Goal: Task Accomplishment & Management: Manage account settings

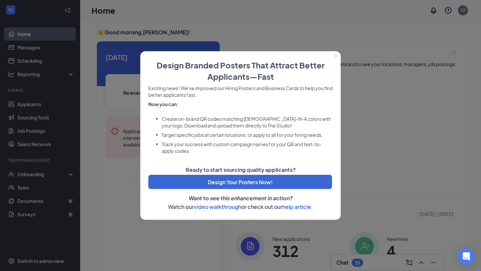
click at [335, 54] on icon "Close" at bounding box center [336, 56] width 4 height 4
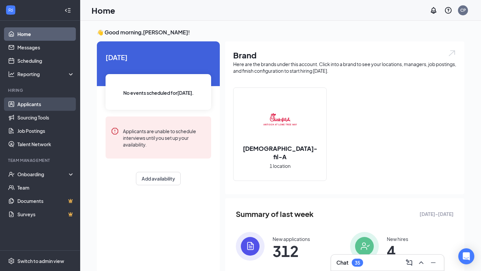
click at [46, 105] on link "Applicants" at bounding box center [45, 104] width 57 height 13
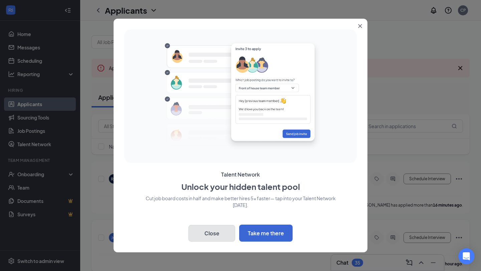
click at [226, 239] on button "Close" at bounding box center [212, 233] width 47 height 17
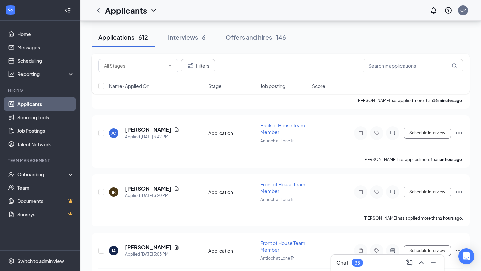
scroll to position [10, 0]
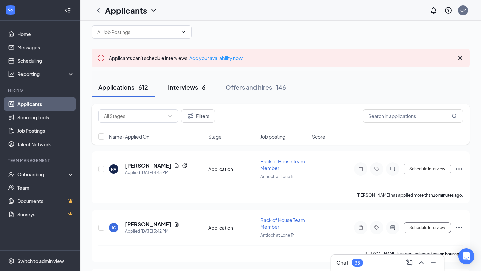
click at [190, 89] on div "Interviews · 6" at bounding box center [187, 87] width 38 height 8
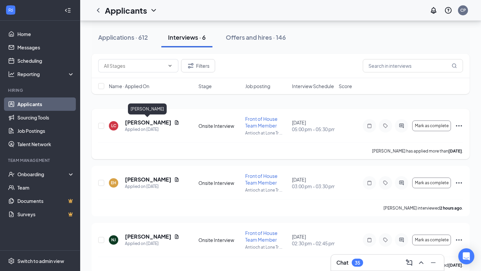
scroll to position [64, 0]
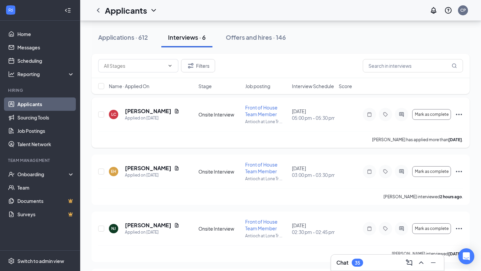
click at [455, 115] on icon "Ellipses" at bounding box center [459, 115] width 8 height 8
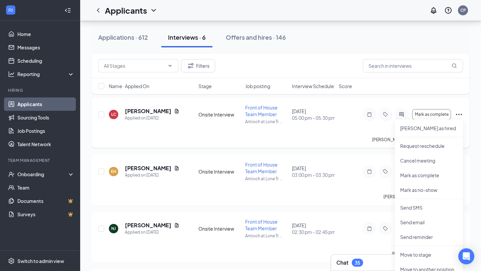
click at [462, 113] on icon "Ellipses" at bounding box center [459, 115] width 8 height 8
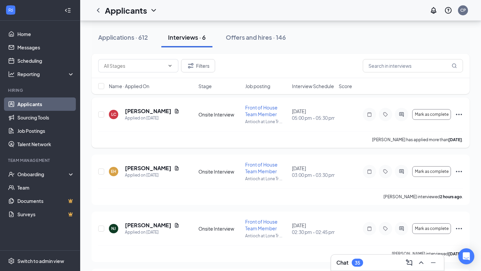
click at [462, 113] on icon "Ellipses" at bounding box center [459, 115] width 8 height 8
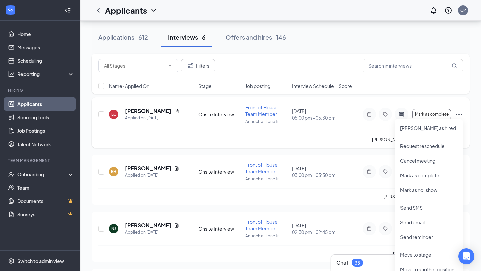
click at [463, 114] on icon "Ellipses" at bounding box center [459, 115] width 8 height 8
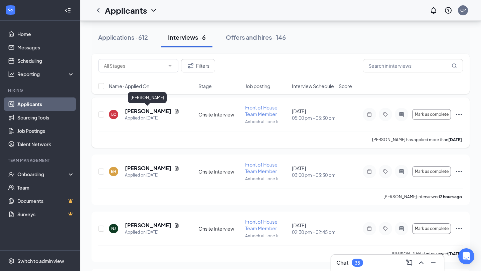
click at [154, 111] on h5 "[PERSON_NAME]" at bounding box center [148, 111] width 46 height 7
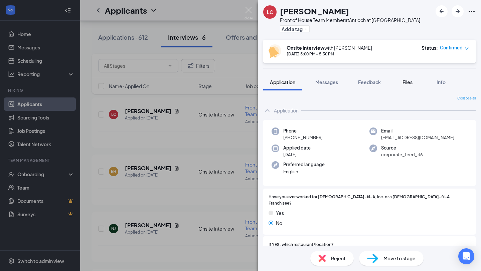
click at [413, 85] on div "Files" at bounding box center [407, 82] width 13 height 7
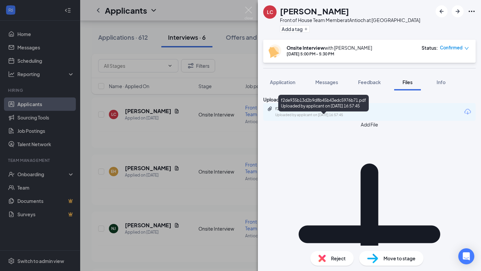
click at [376, 112] on div "f2de935b13d2b9d8b45b43edc5976b71.pdf" at bounding box center [321, 108] width 108 height 5
